Goal: Task Accomplishment & Management: Use online tool/utility

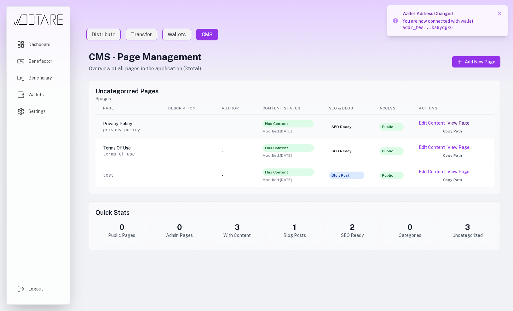
click at [462, 122] on link "View Page" at bounding box center [459, 123] width 22 height 6
click at [436, 172] on button "Edit Content" at bounding box center [432, 171] width 26 height 6
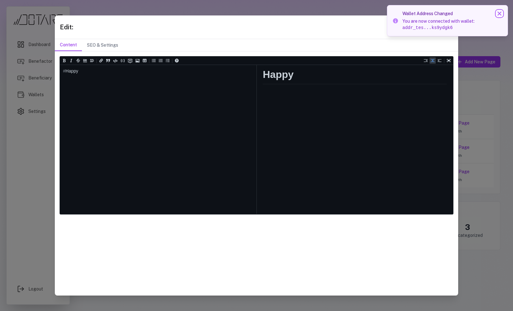
click at [499, 12] on icon at bounding box center [500, 13] width 6 height 6
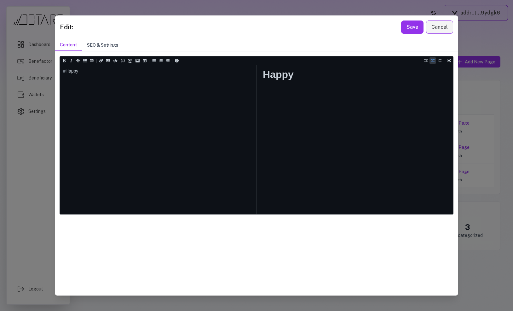
click at [99, 45] on button "SEO & Settings" at bounding box center [102, 45] width 41 height 12
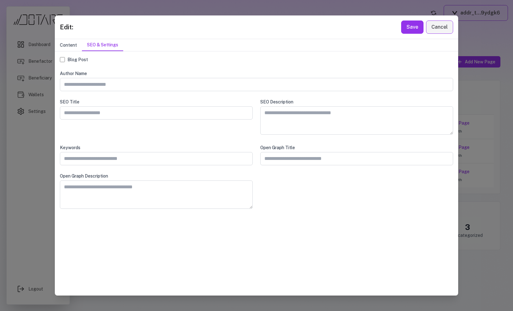
click at [75, 45] on button "Content" at bounding box center [68, 45] width 27 height 12
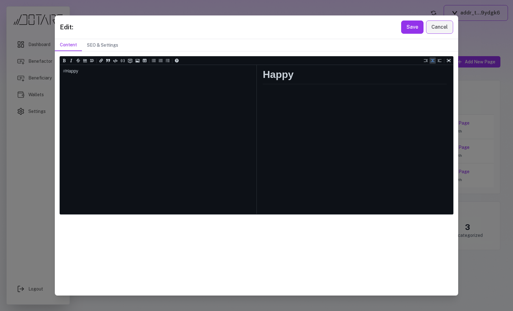
click at [487, 80] on div "Edit: Save Cancel Content SEO & Settings Heading 1 Heading 2 Heading 3 Heading …" at bounding box center [256, 155] width 513 height 311
click at [441, 27] on button "Cancel" at bounding box center [439, 26] width 27 height 13
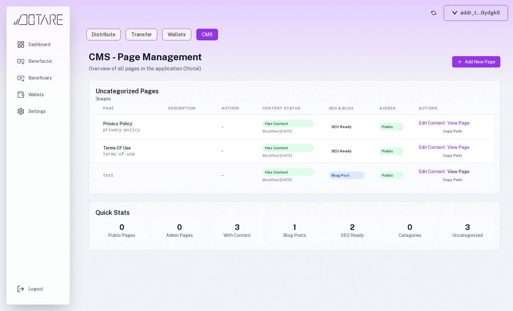
click at [454, 171] on link "View Page" at bounding box center [459, 171] width 22 height 6
click at [440, 122] on button "Edit Content" at bounding box center [432, 123] width 26 height 6
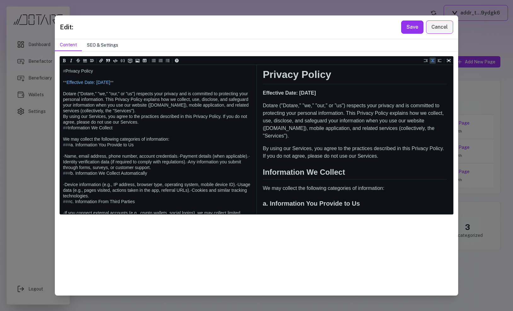
click at [102, 46] on button "SEO & Settings" at bounding box center [102, 45] width 41 height 12
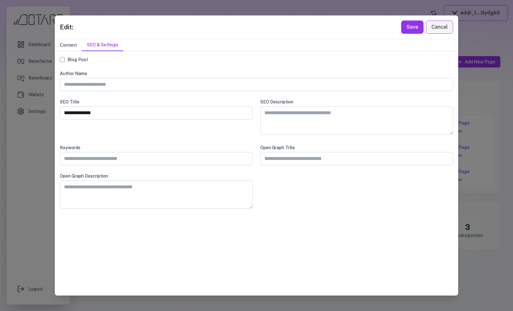
click at [73, 45] on button "Content" at bounding box center [68, 45] width 27 height 12
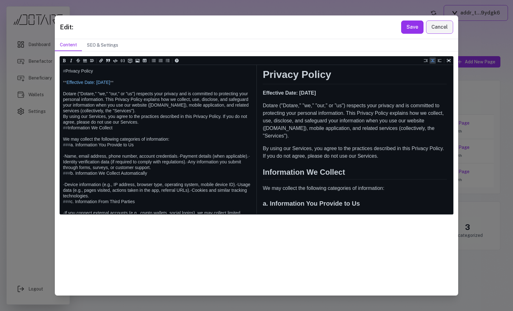
click at [43, 54] on div "Edit: Save Cancel Content SEO & Settings Heading 1 Heading 2 Heading 3 Heading …" at bounding box center [256, 155] width 513 height 311
